Goal: Find specific page/section: Find specific page/section

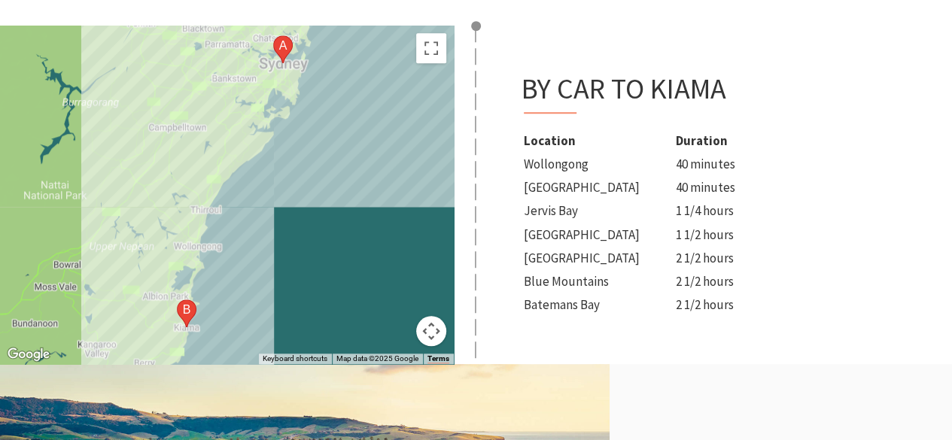
scroll to position [593, 0]
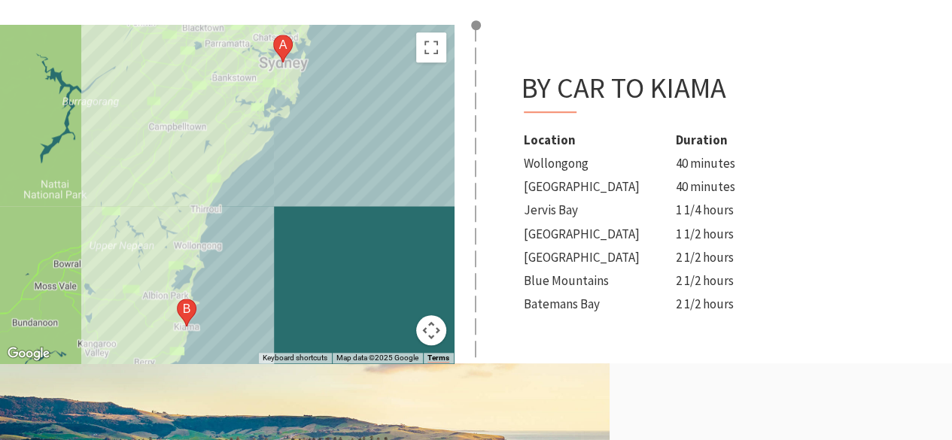
click at [558, 163] on td "Wollongong" at bounding box center [598, 164] width 151 height 22
click at [559, 195] on td "[GEOGRAPHIC_DATA]" at bounding box center [598, 187] width 151 height 22
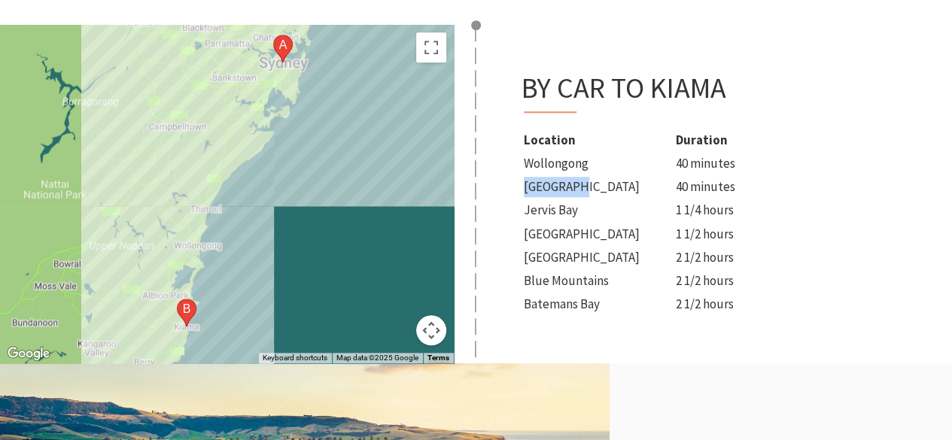
click at [559, 195] on td "[GEOGRAPHIC_DATA]" at bounding box center [598, 187] width 151 height 22
click at [557, 196] on td "[GEOGRAPHIC_DATA]" at bounding box center [598, 187] width 151 height 22
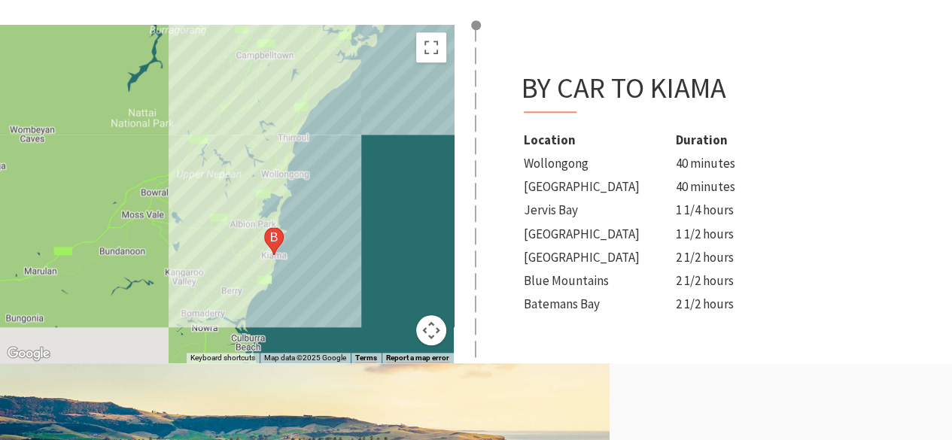
drag, startPoint x: 260, startPoint y: 166, endPoint x: 348, endPoint y: 94, distance: 113.3
click at [348, 94] on div at bounding box center [227, 194] width 454 height 339
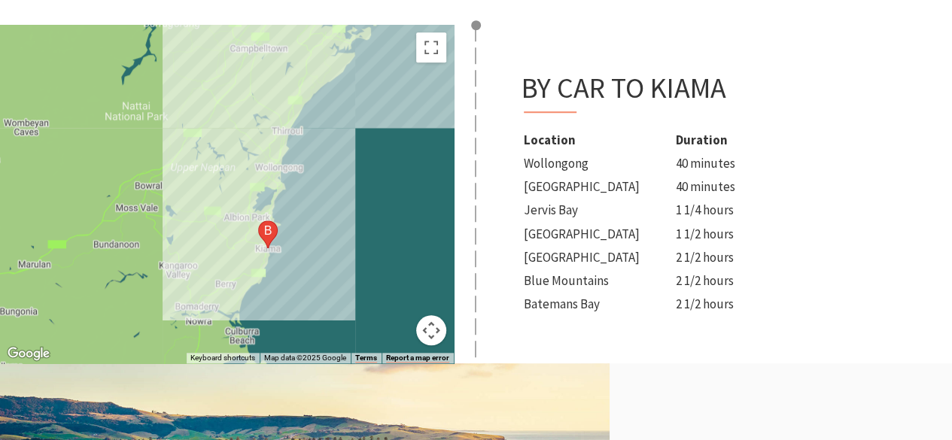
drag, startPoint x: 304, startPoint y: 212, endPoint x: 300, endPoint y: 205, distance: 7.7
click at [300, 205] on div at bounding box center [227, 194] width 454 height 339
click at [275, 173] on div at bounding box center [227, 194] width 454 height 339
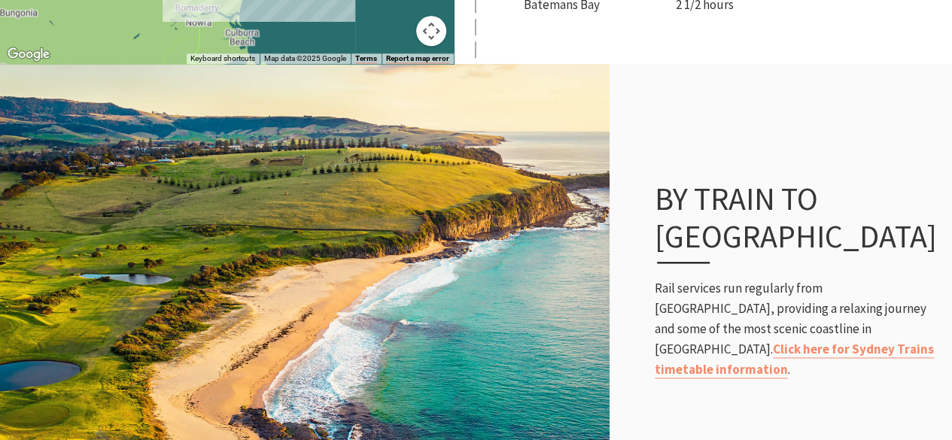
scroll to position [930, 0]
